Goal: Book appointment/travel/reservation

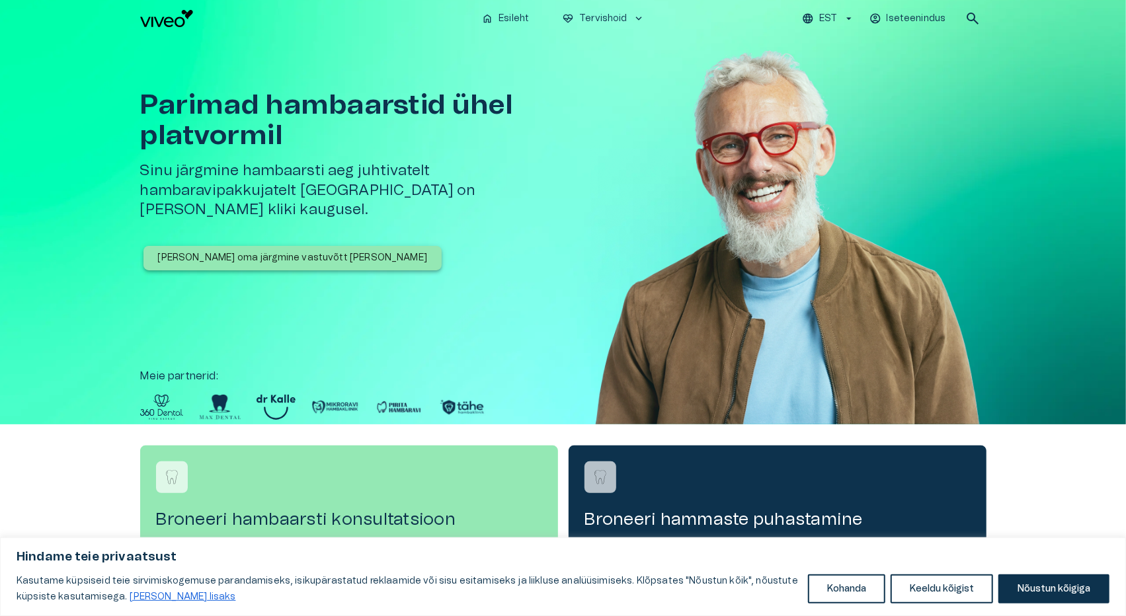
click at [268, 251] on p "Broneeri oma järgmine vastuvõtt täna" at bounding box center [293, 258] width 270 height 14
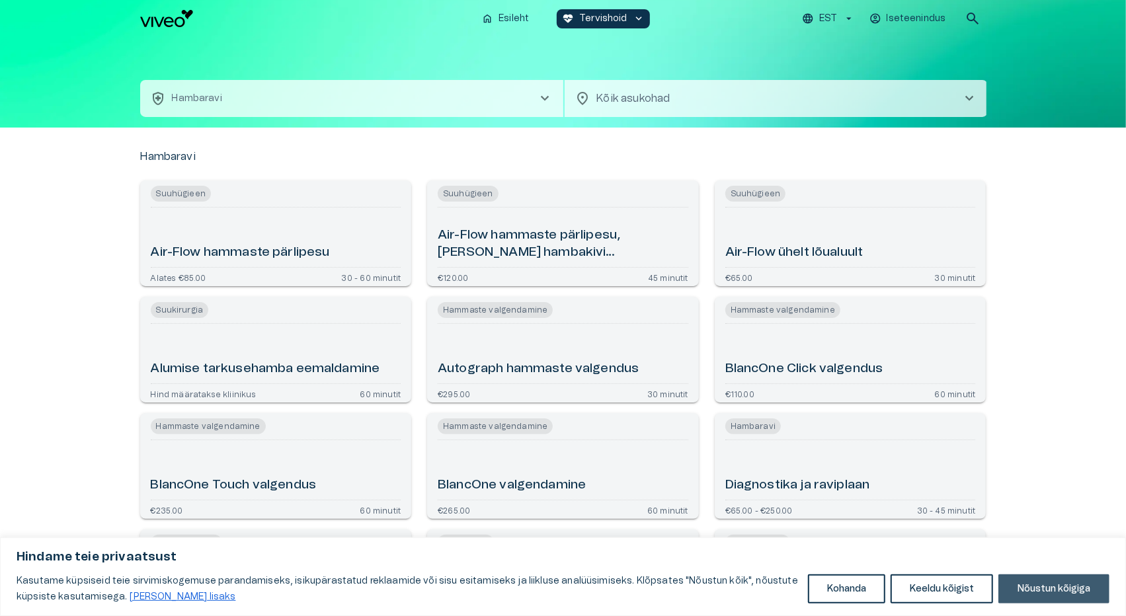
click at [1055, 591] on button "Nõustun kõigiga" at bounding box center [1053, 588] width 111 height 29
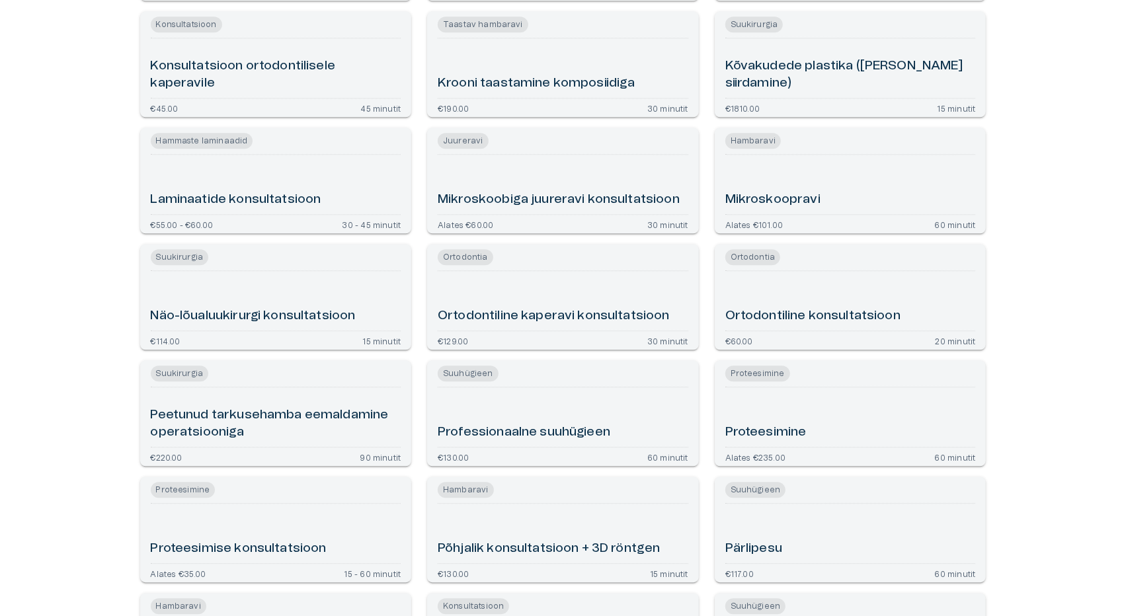
scroll to position [2102, 0]
